Goal: Navigation & Orientation: Find specific page/section

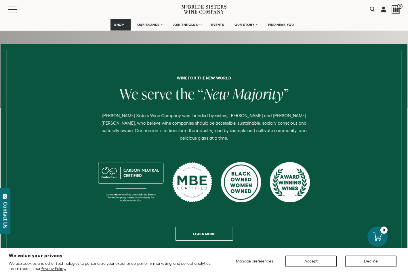
scroll to position [169, 0]
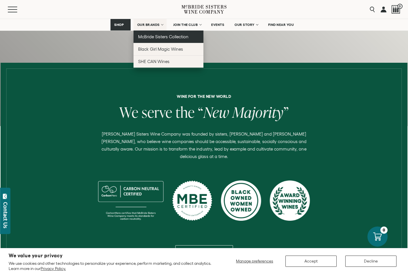
click at [163, 41] on link "McBride Sisters Collection" at bounding box center [168, 36] width 70 height 12
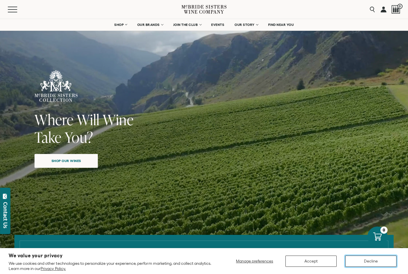
click at [363, 258] on button "Decline" at bounding box center [370, 260] width 51 height 11
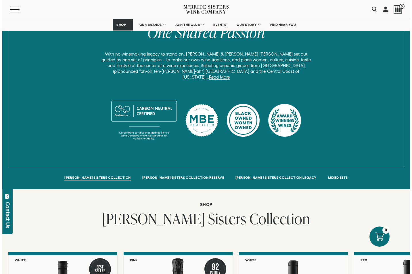
scroll to position [384, 0]
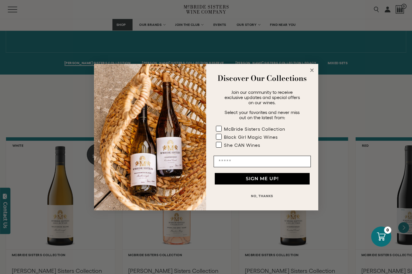
click at [309, 69] on circle "Close dialog" at bounding box center [312, 70] width 7 height 7
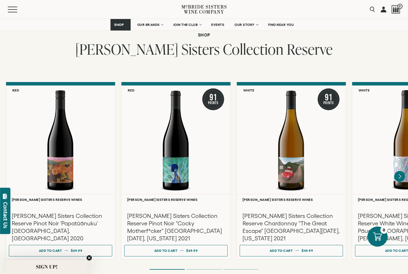
scroll to position [929, 0]
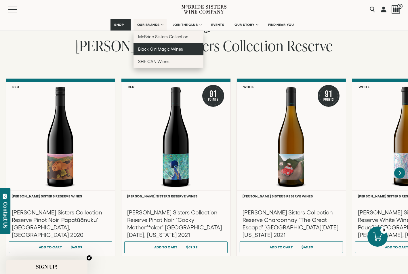
click at [152, 48] on span "Black Girl Magic Wines" at bounding box center [160, 49] width 45 height 5
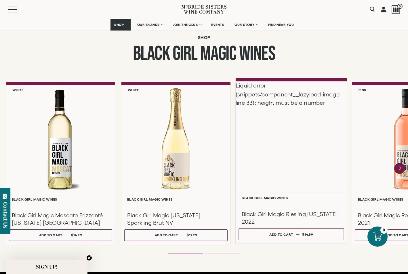
scroll to position [470, 0]
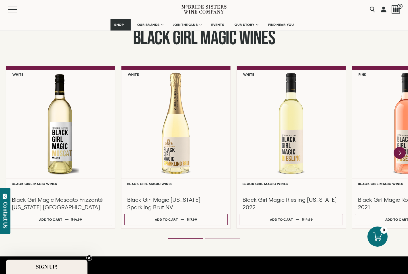
click at [400, 153] on icon "Next" at bounding box center [400, 152] width 2 height 5
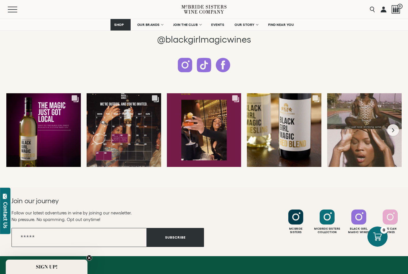
scroll to position [1462, 0]
